Goal: Task Accomplishment & Management: Use online tool/utility

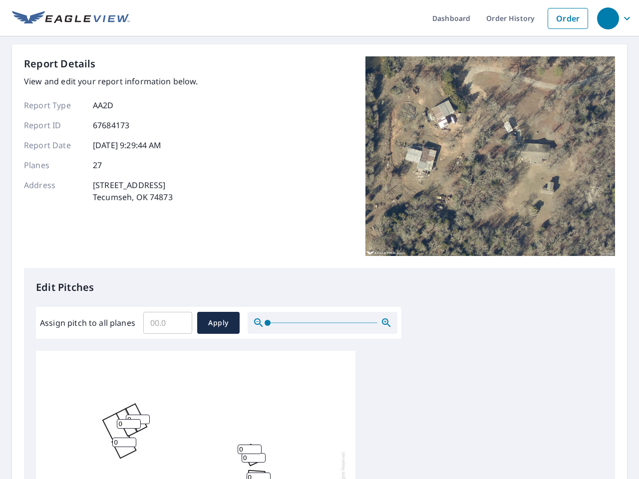
click at [320, 240] on div "Report Details View and edit your report information below. Report Type AA2D Re…" at bounding box center [319, 162] width 591 height 212
click at [608, 18] on div "button" at bounding box center [608, 18] width 22 height 22
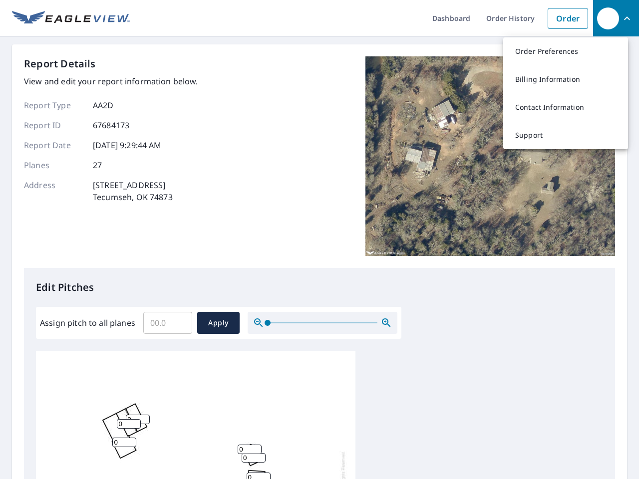
click at [168, 323] on input "Assign pitch to all planes" at bounding box center [167, 323] width 49 height 28
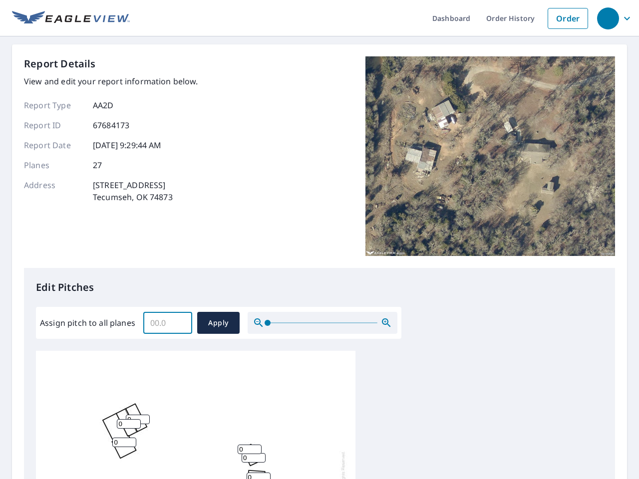
click at [218, 323] on span "Apply" at bounding box center [218, 323] width 26 height 12
click at [386, 323] on icon "button" at bounding box center [386, 323] width 12 height 12
